Goal: Transaction & Acquisition: Purchase product/service

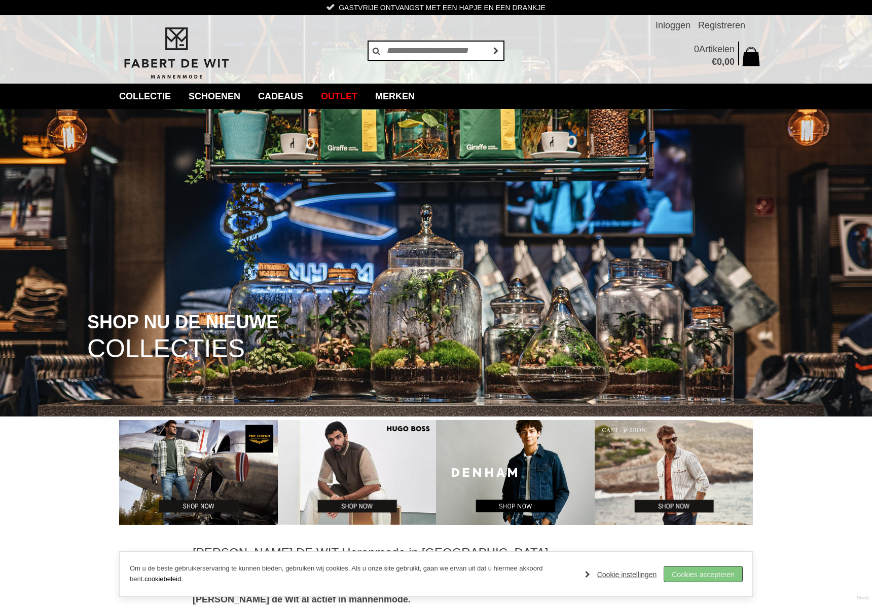
click at [700, 571] on link "Cookies accepteren" at bounding box center [703, 574] width 78 height 15
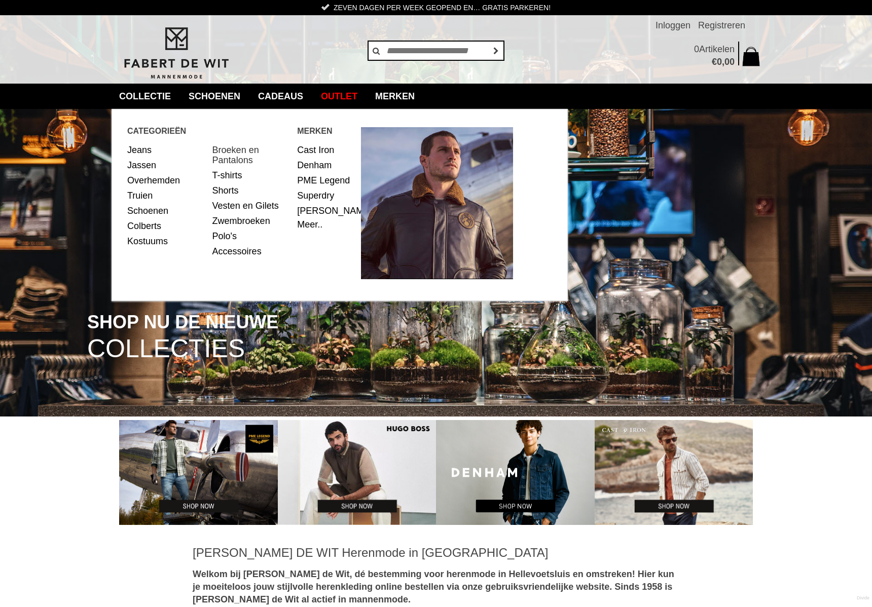
click at [228, 153] on link "Broeken en Pantalons" at bounding box center [251, 154] width 78 height 25
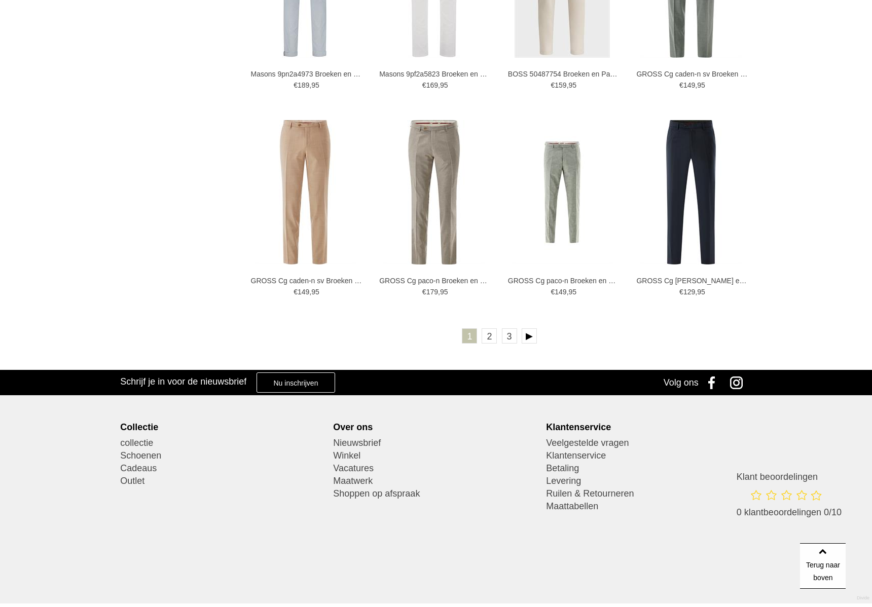
scroll to position [1759, 0]
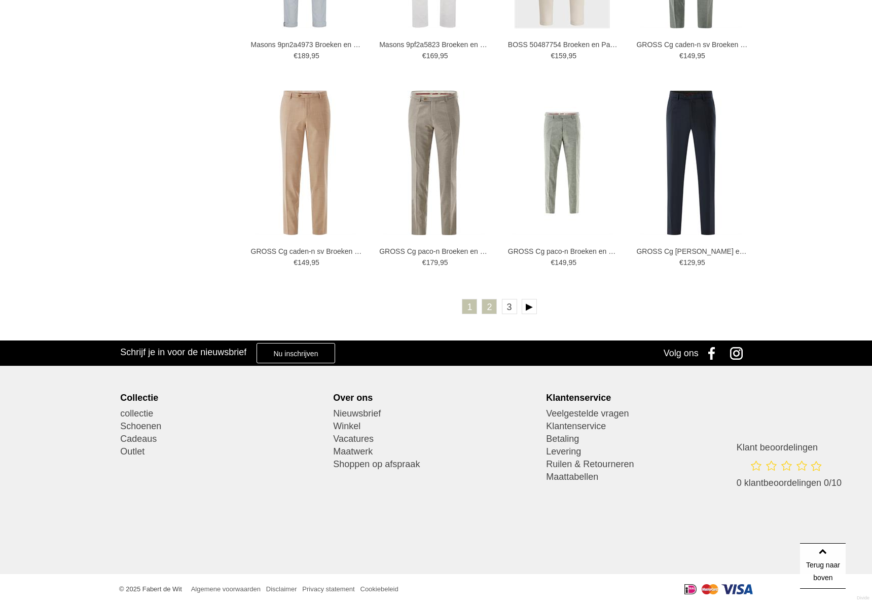
click at [493, 307] on link "2" at bounding box center [489, 306] width 15 height 15
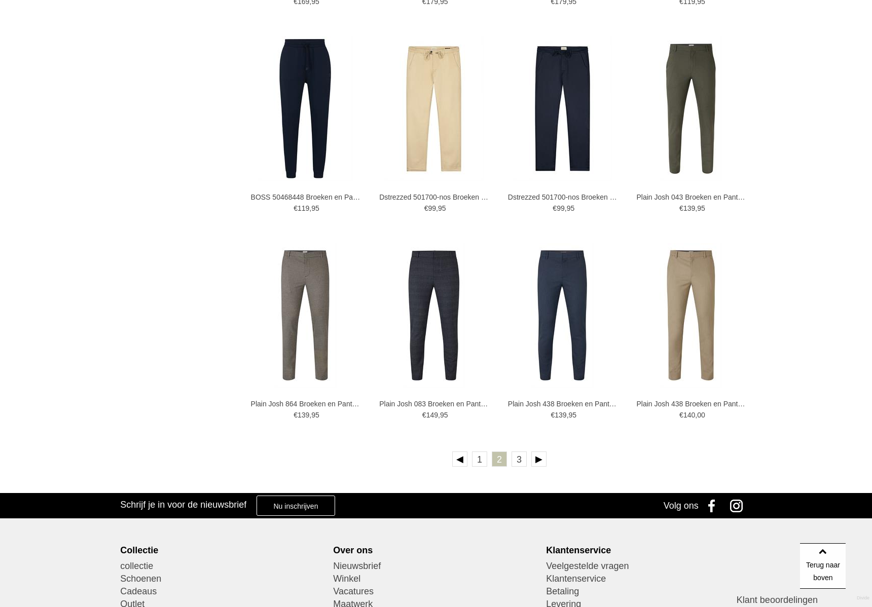
scroll to position [1605, 0]
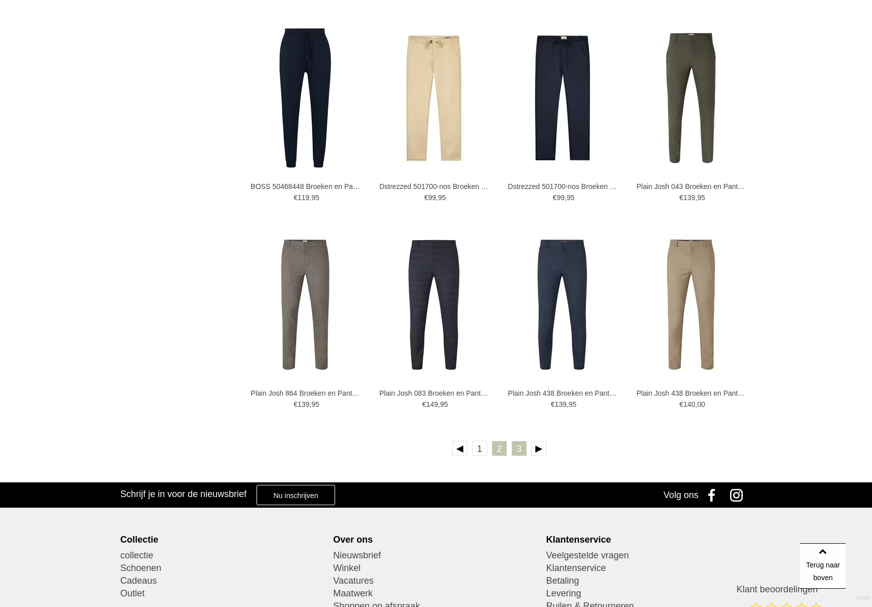
click at [517, 451] on link "3" at bounding box center [519, 448] width 15 height 15
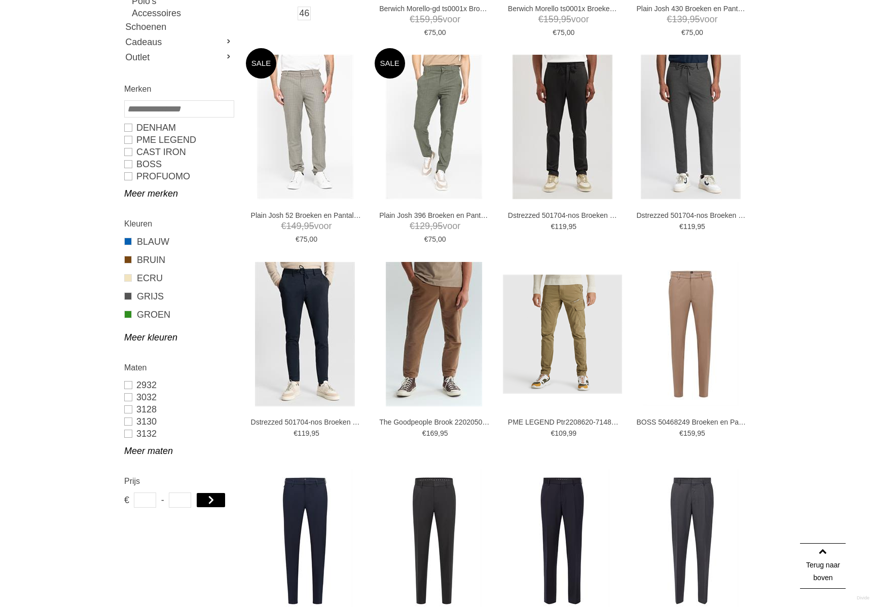
scroll to position [331, 0]
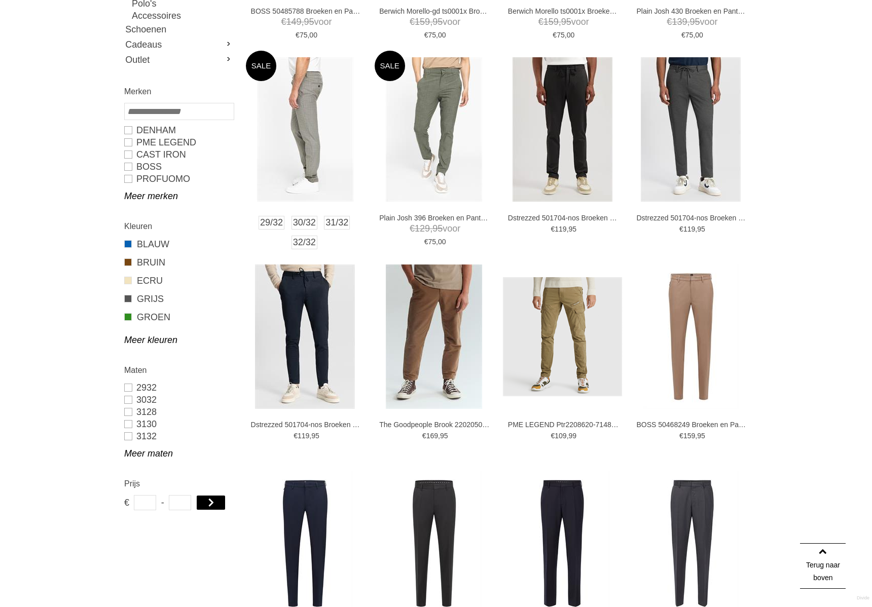
click at [309, 156] on img at bounding box center [305, 129] width 96 height 144
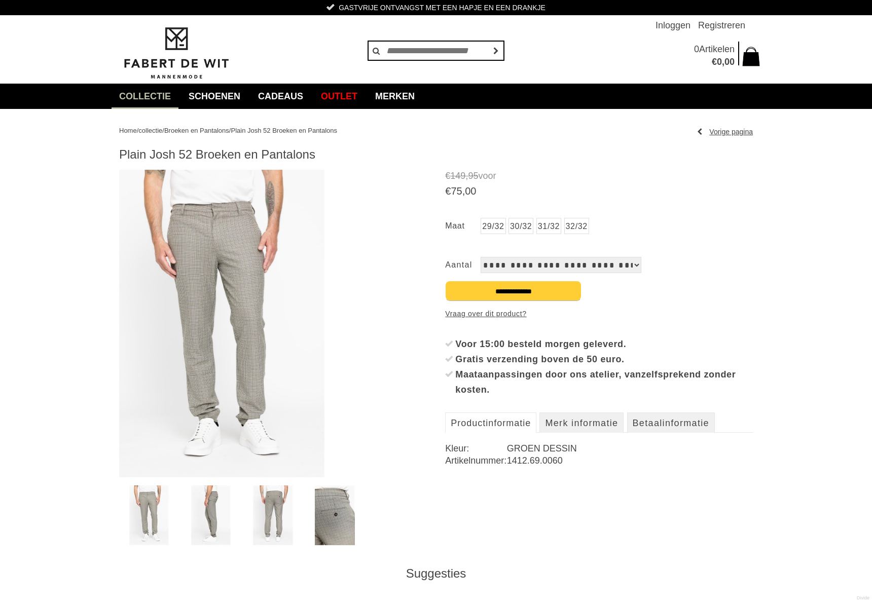
click at [554, 264] on select "**********" at bounding box center [561, 265] width 161 height 16
click at [549, 226] on link "31/32" at bounding box center [548, 226] width 25 height 16
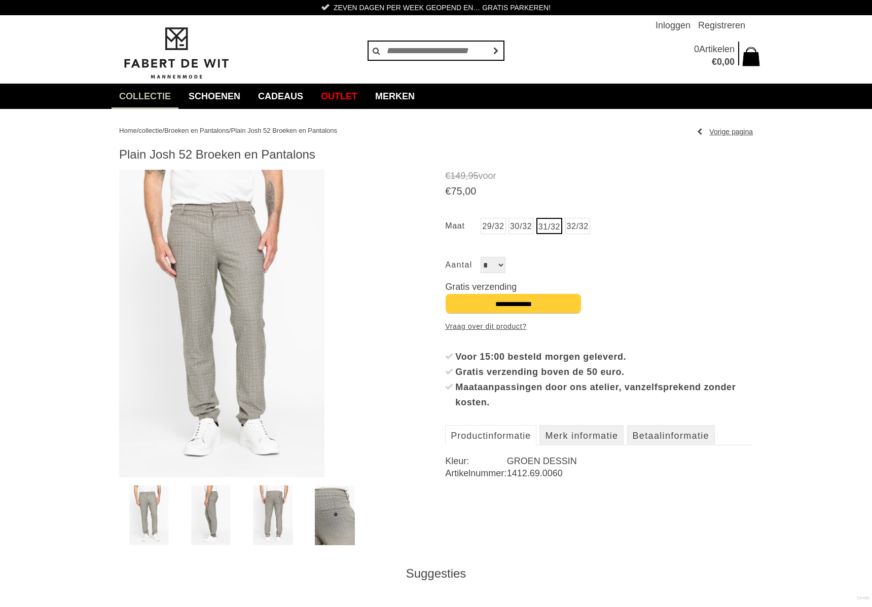
click at [350, 510] on img at bounding box center [335, 516] width 40 height 60
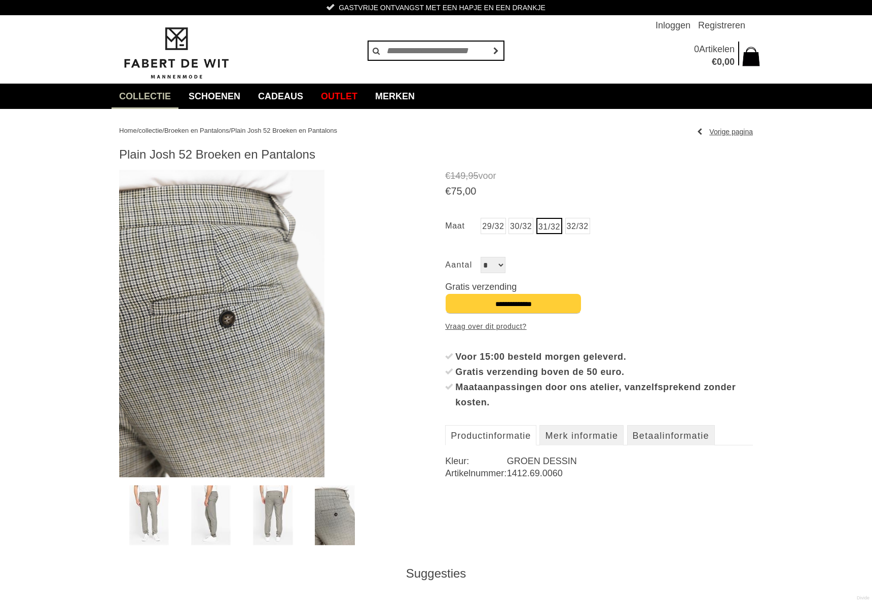
click at [277, 524] on img at bounding box center [273, 516] width 40 height 60
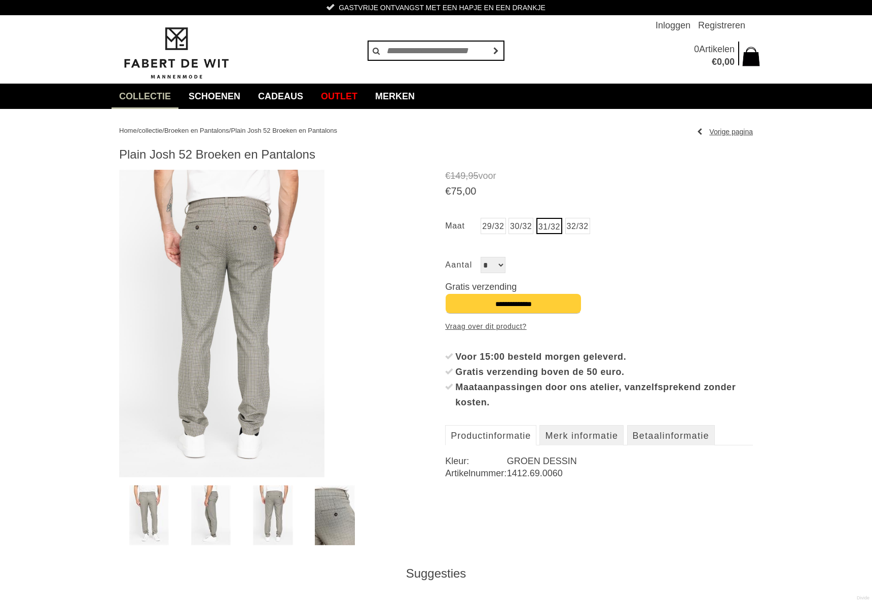
click at [231, 520] on link at bounding box center [210, 516] width 59 height 60
